Goal: Task Accomplishment & Management: Manage account settings

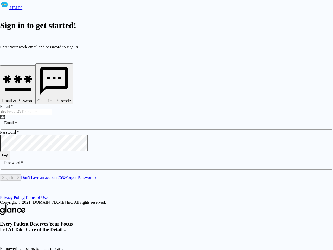
click at [242, 232] on div "HELP? Sign in to get started! Enter your work email and password to sign in. Em…" at bounding box center [166, 147] width 333 height 295
click at [33, 86] on icon "button" at bounding box center [17, 81] width 31 height 31
click at [71, 86] on icon "button" at bounding box center [54, 80] width 33 height 33
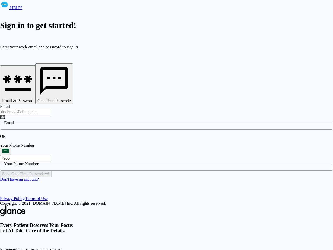
click at [52, 109] on input "Email" at bounding box center [26, 112] width 52 height 6
click at [86, 134] on p "OR" at bounding box center [166, 136] width 333 height 5
click at [129, 134] on div "OR" at bounding box center [166, 136] width 333 height 5
click at [235, 206] on div "Every Patient Deserves Your Focus Let AI Take Care of the Details. Empowering d…" at bounding box center [166, 251] width 333 height 90
